Goal: Find specific page/section: Locate a particular part of the current website

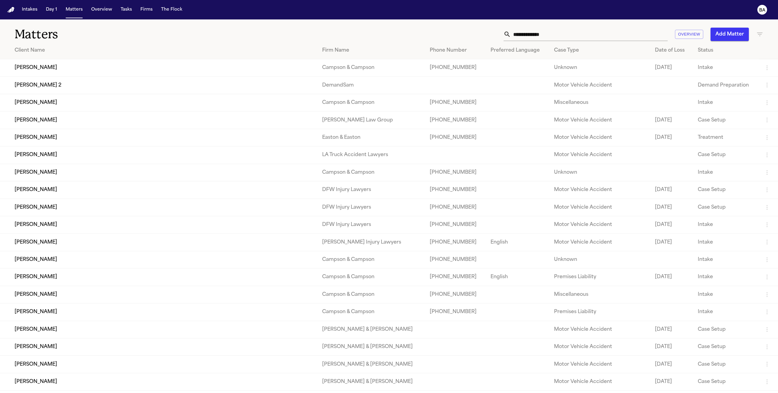
click at [56, 73] on td "[PERSON_NAME]" at bounding box center [158, 67] width 317 height 17
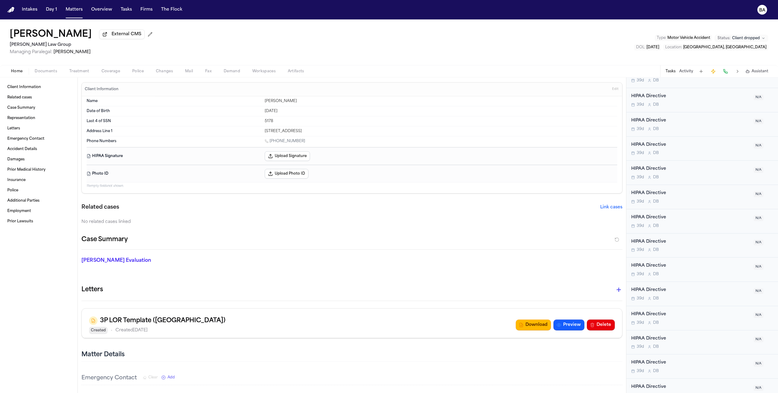
scroll to position [541, 0]
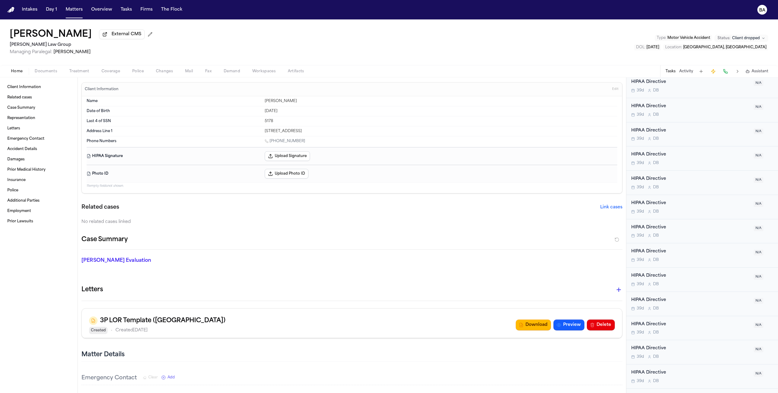
click at [661, 158] on div "HIPAA Directive" at bounding box center [690, 154] width 119 height 7
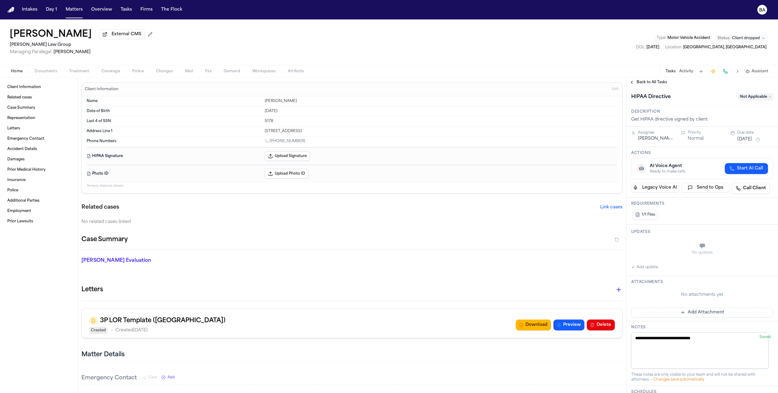
scroll to position [1, 0]
click at [648, 85] on span "Back to All Tasks" at bounding box center [652, 82] width 30 height 5
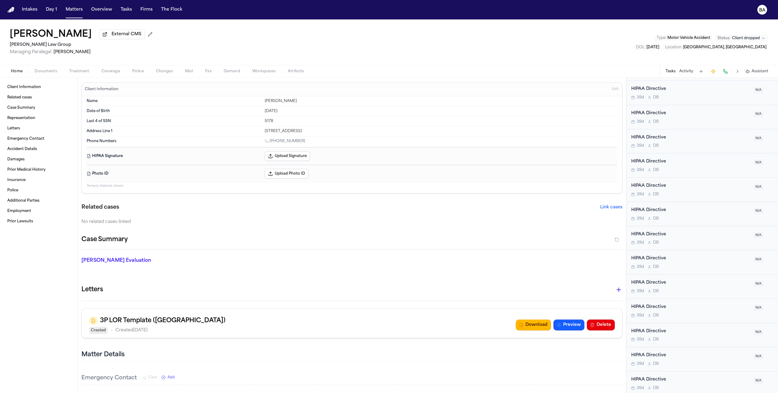
scroll to position [1997, 0]
